Goal: Find specific page/section: Find specific page/section

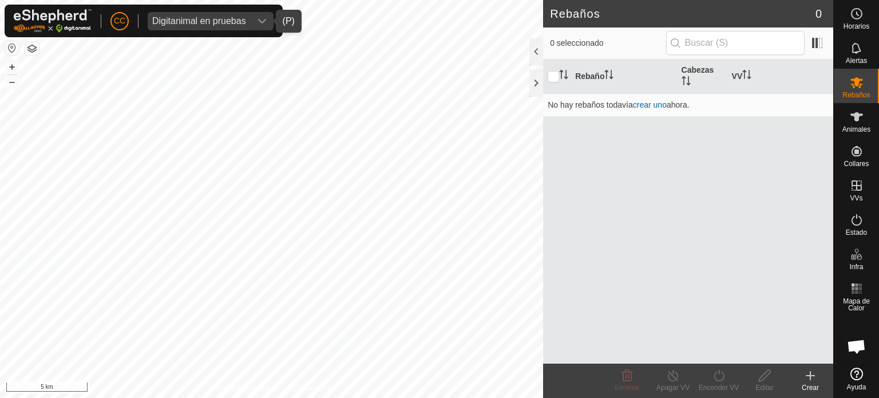
click at [204, 17] on div "Digitanimal en pruebas" at bounding box center [199, 21] width 94 height 9
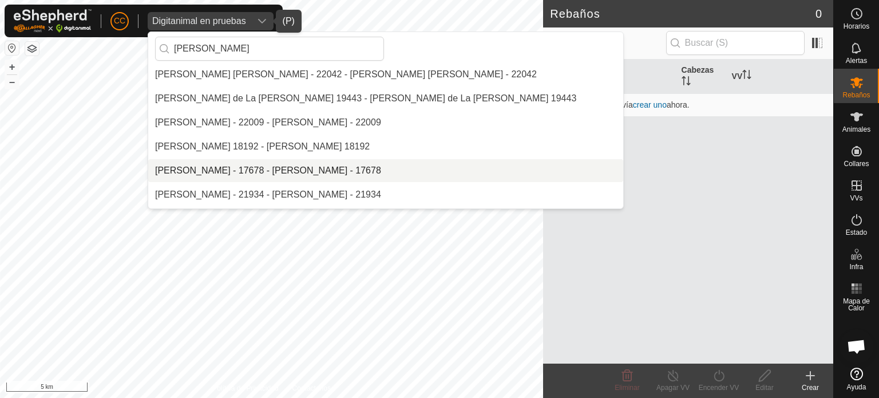
scroll to position [435, 0]
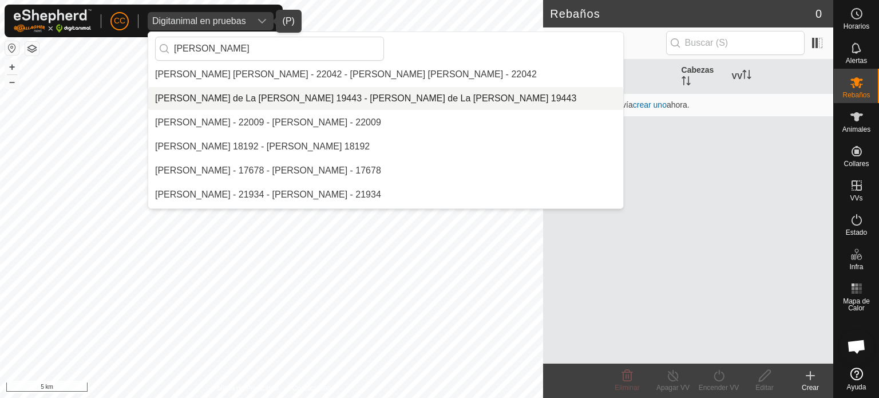
type input "jose"
click at [294, 103] on li "Jose Manuel Olivera de La Vega 19443 - Jose Manuel Olivera de La Vega 19443" at bounding box center [385, 98] width 475 height 23
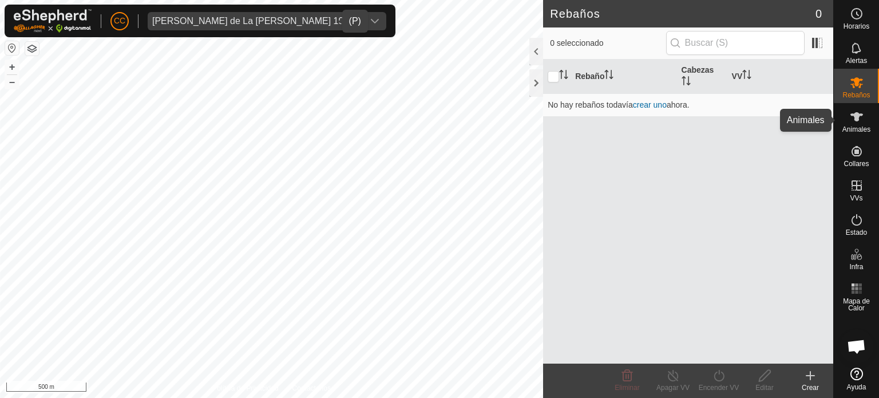
click at [859, 120] on icon at bounding box center [857, 117] width 14 height 14
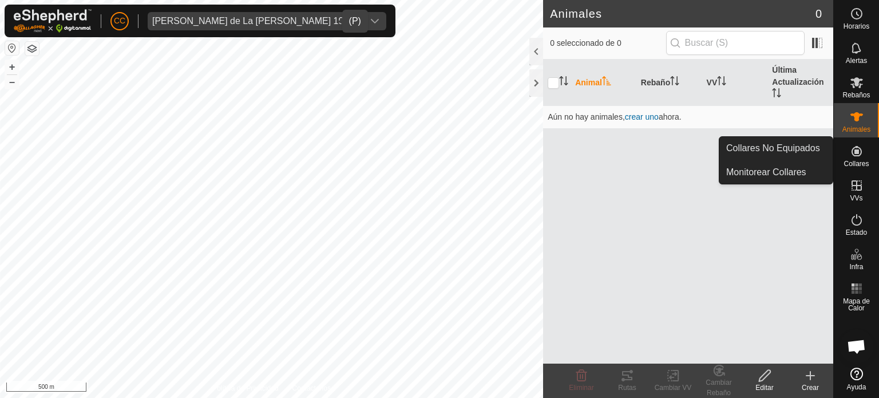
drag, startPoint x: 864, startPoint y: 149, endPoint x: 852, endPoint y: 155, distance: 13.6
click at [852, 155] on es-neckbands-svg-icon at bounding box center [856, 151] width 21 height 18
click at [852, 155] on icon at bounding box center [857, 151] width 14 height 14
click at [818, 145] on link "Collares No Equipados" at bounding box center [775, 148] width 113 height 23
